Goal: Communication & Community: Ask a question

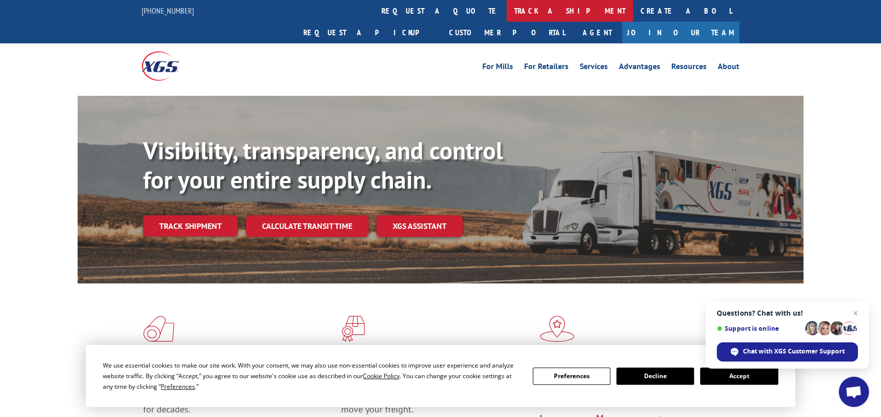
click at [507, 16] on link "track a shipment" at bounding box center [570, 11] width 127 height 22
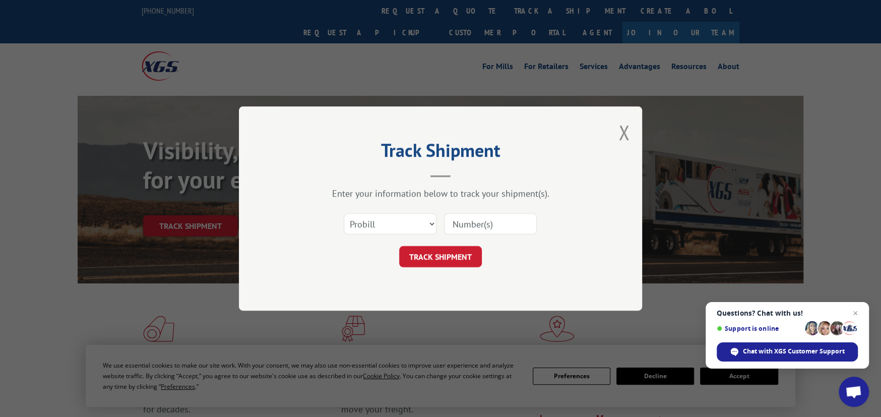
click at [483, 221] on input at bounding box center [490, 223] width 93 height 21
type input "17622976"
click button "TRACK SHIPMENT" at bounding box center [440, 256] width 83 height 21
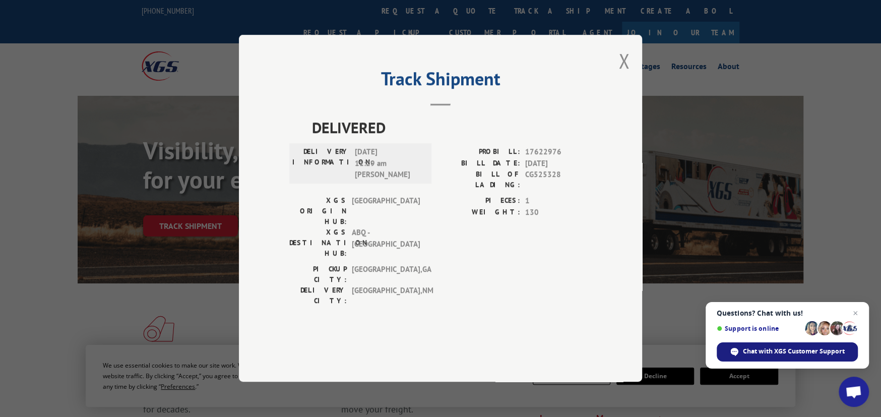
click at [777, 352] on span "Chat with XGS Customer Support" at bounding box center [794, 351] width 102 height 9
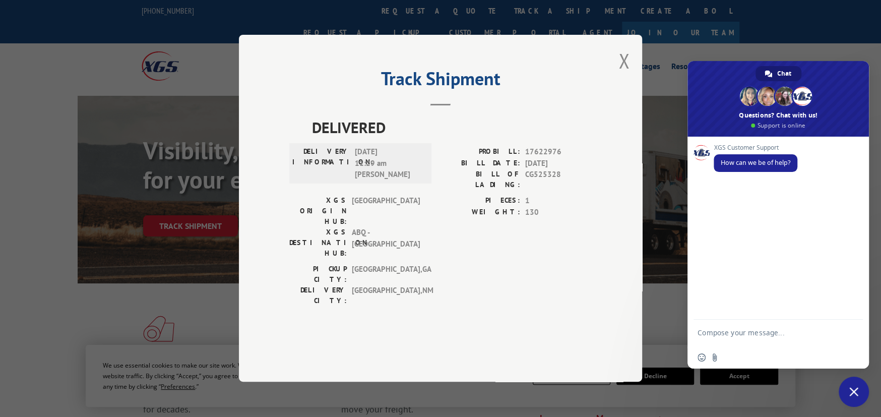
click at [764, 333] on textarea "Compose your message..." at bounding box center [767, 337] width 139 height 18
type textarea "Can me the amount of an invoice for an order delivered [DATE]??"
click at [852, 334] on span "Send" at bounding box center [852, 333] width 8 height 8
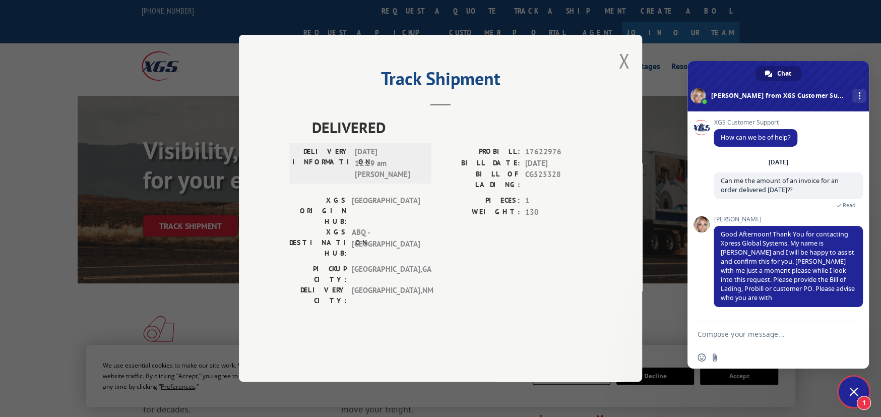
click at [724, 336] on textarea "Compose your message..." at bounding box center [767, 334] width 139 height 9
type textarea "17622976"
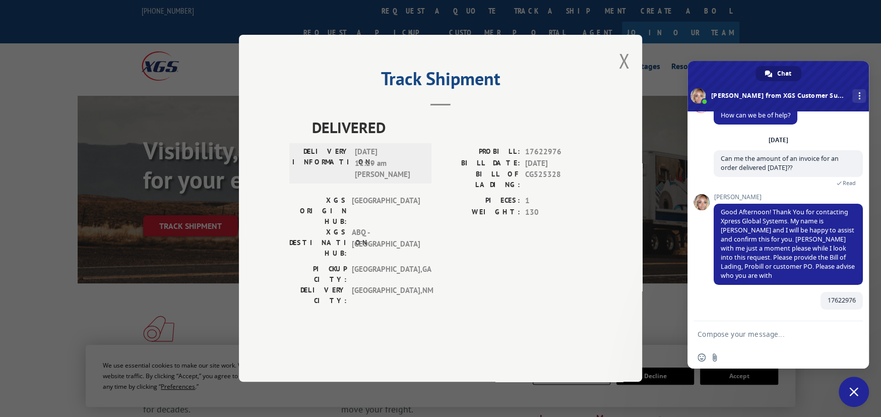
scroll to position [22, 0]
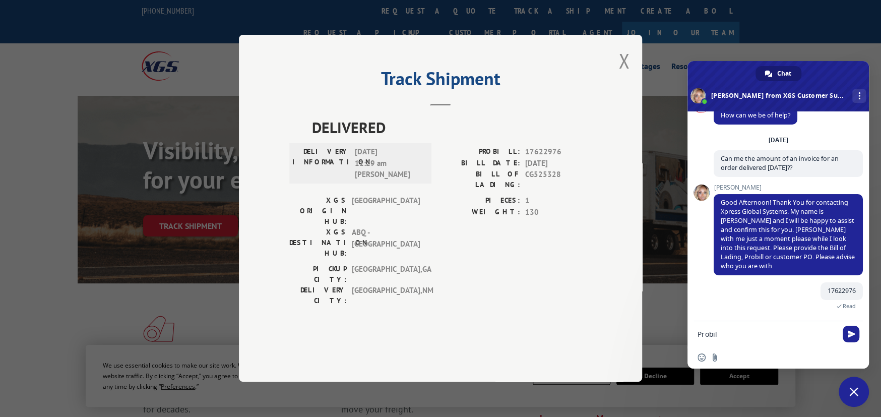
type textarea "Probill"
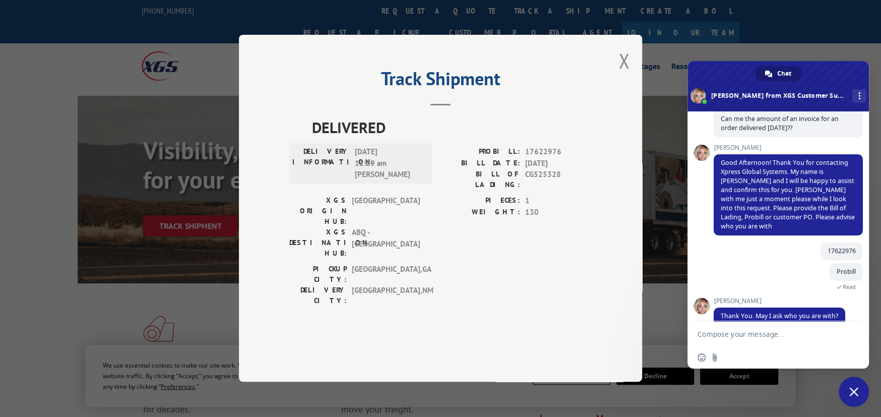
scroll to position [78, 0]
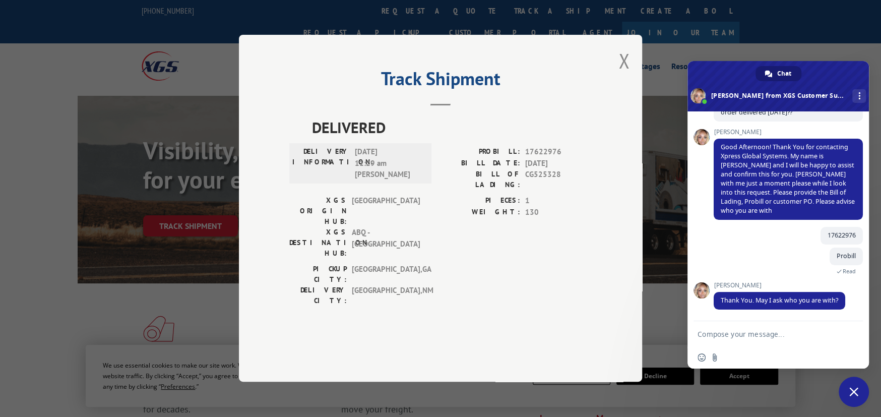
click at [741, 335] on textarea "Compose your message..." at bounding box center [767, 334] width 139 height 9
type textarea "[PERSON_NAME] Carpet in [GEOGRAPHIC_DATA]"
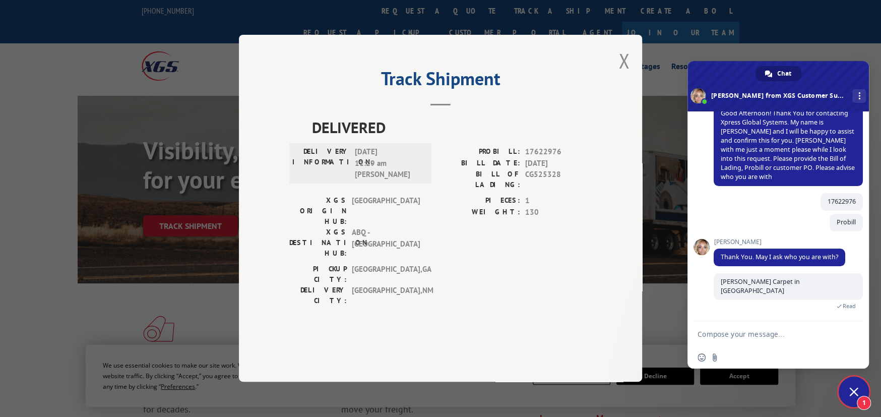
scroll to position [155, 0]
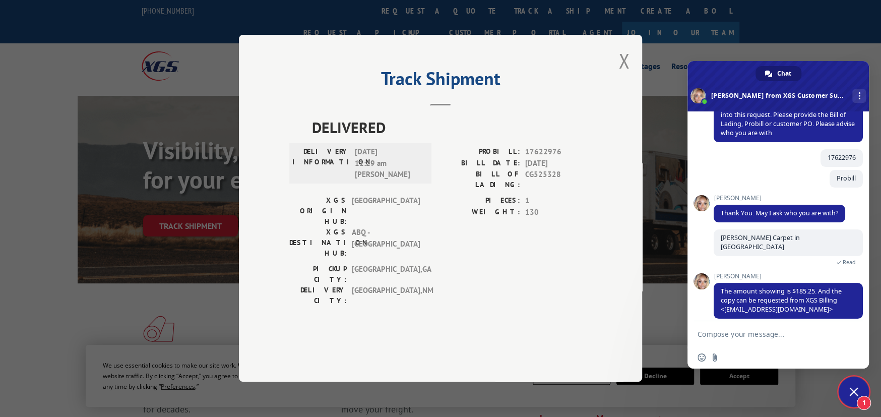
click at [760, 332] on textarea "Compose your message..." at bounding box center [767, 334] width 139 height 9
type textarea "Thank you so much!"
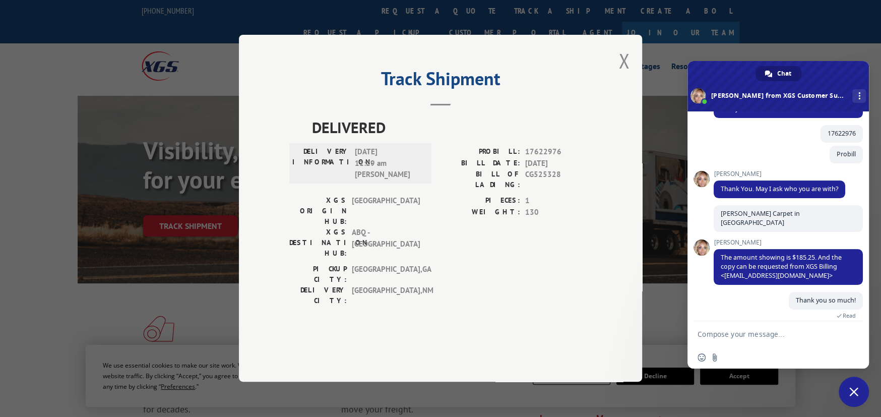
scroll to position [280, 0]
